Goal: Information Seeking & Learning: Find contact information

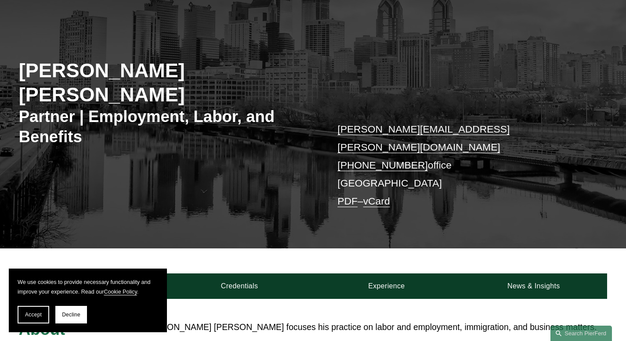
scroll to position [116, 0]
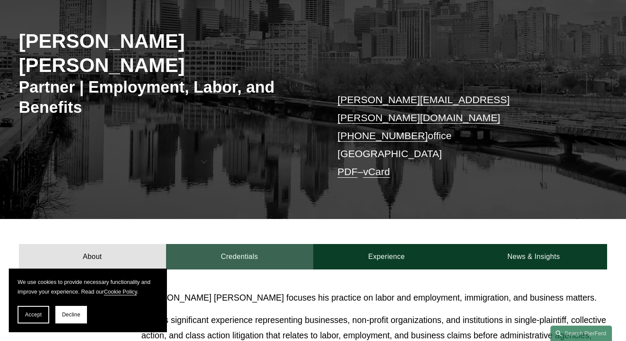
click at [228, 244] on link "Credentials" at bounding box center [239, 256] width 147 height 25
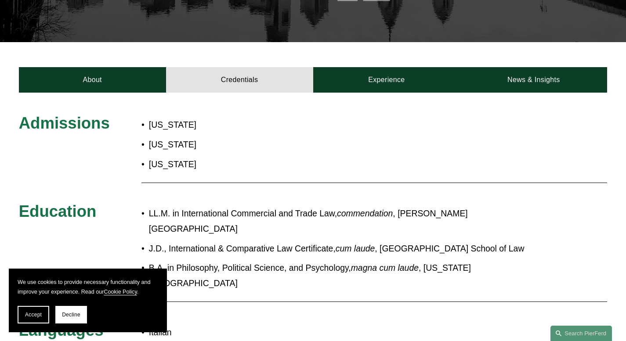
scroll to position [313, 0]
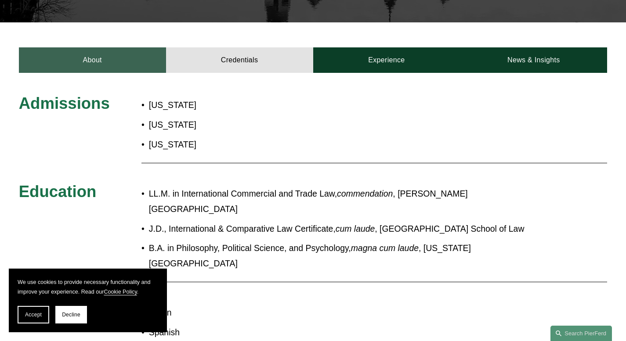
click at [93, 47] on link "About" at bounding box center [92, 59] width 147 height 25
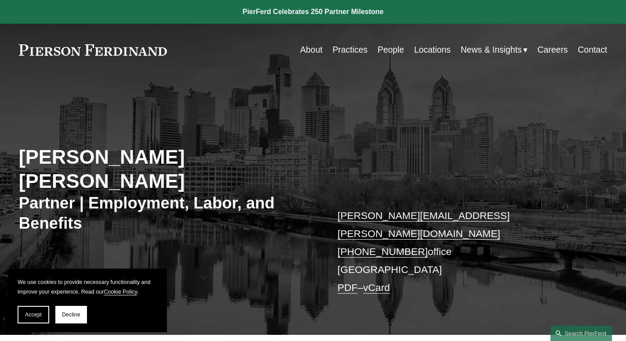
scroll to position [4, 0]
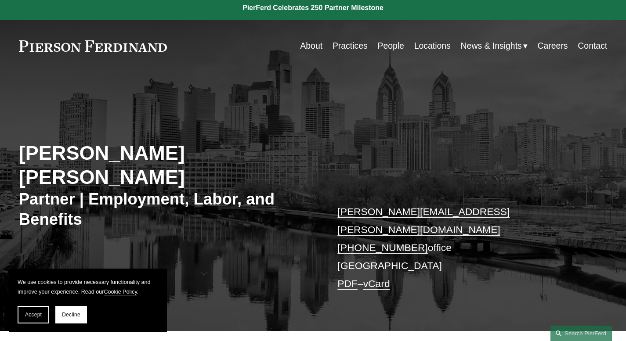
click at [387, 51] on link "People" at bounding box center [390, 45] width 26 height 17
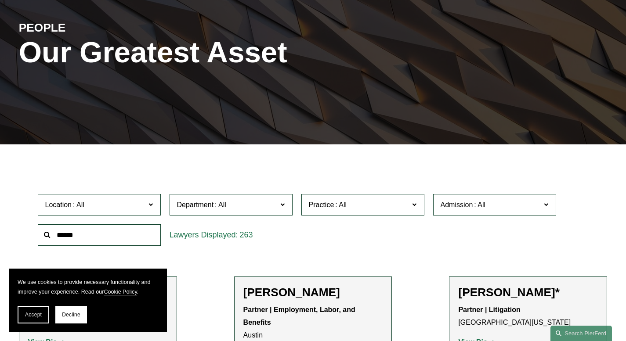
scroll to position [162, 0]
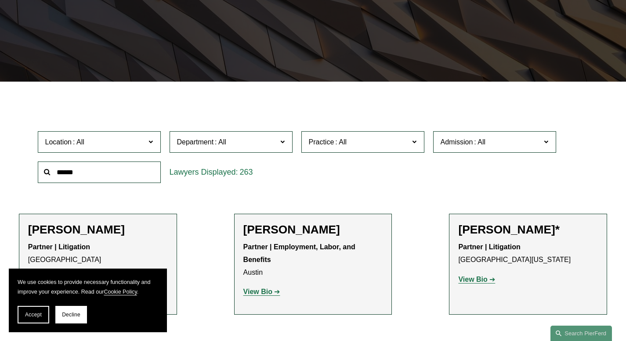
click at [478, 157] on div "Admission All Arizona California Colorado Connecticut Delaware Denmark District…" at bounding box center [495, 142] width 132 height 30
click at [475, 146] on span at bounding box center [479, 141] width 14 height 7
click at [0, 0] on link "Nevada" at bounding box center [0, 0] width 0 height 0
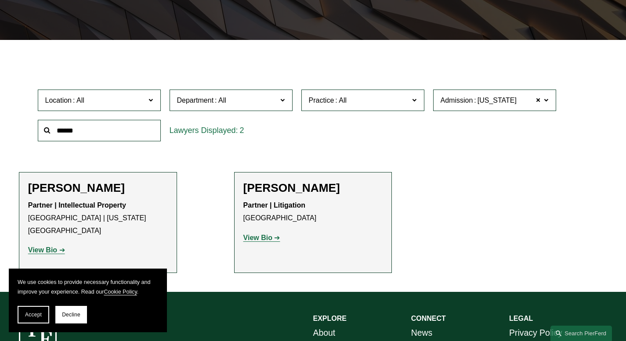
scroll to position [205, 0]
